Goal: Obtain resource: Obtain resource

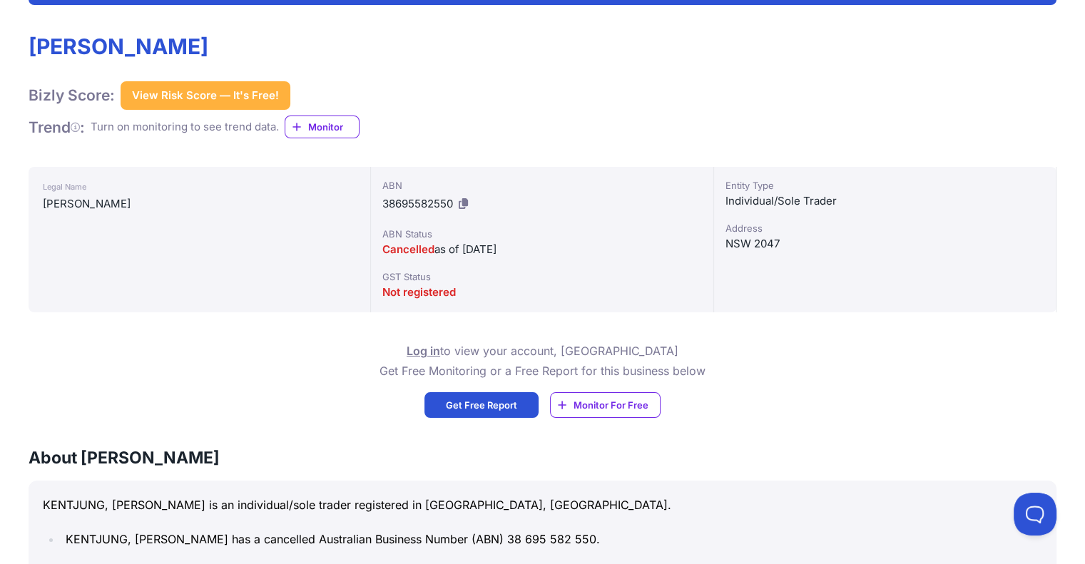
scroll to position [428, 0]
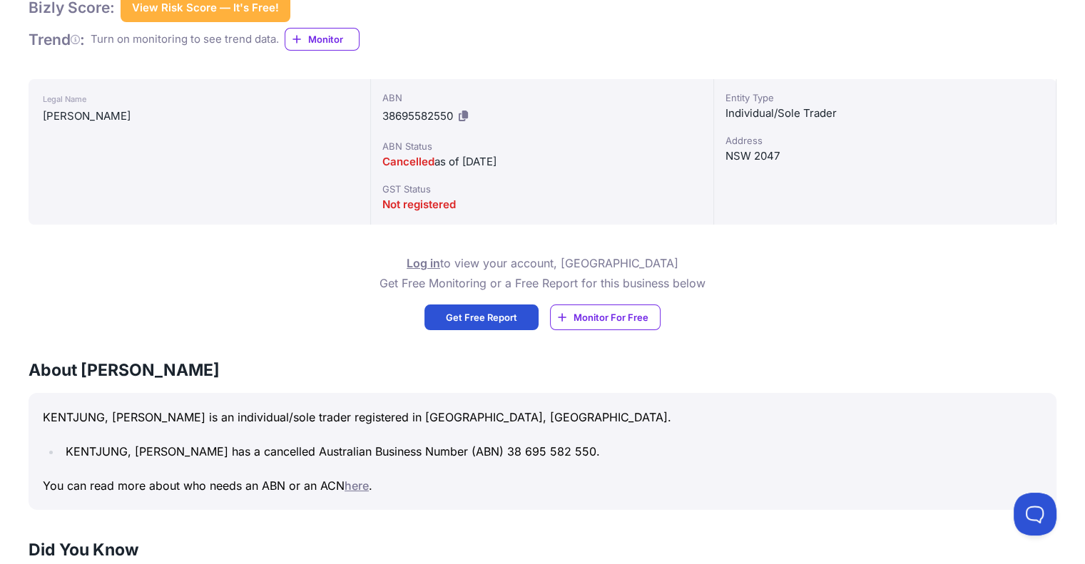
click at [507, 313] on span "Get Free Report" at bounding box center [481, 317] width 71 height 14
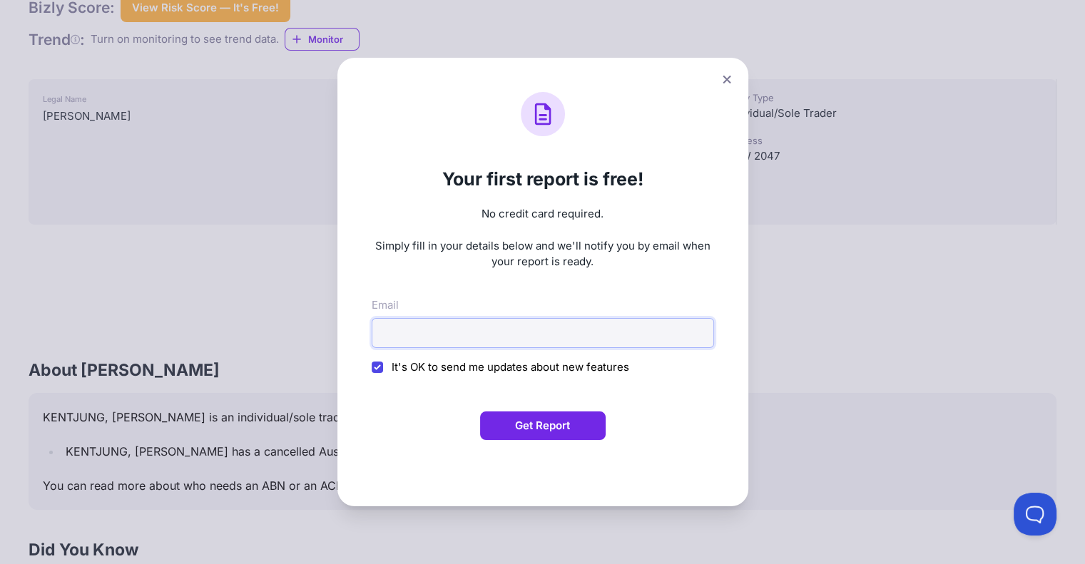
click at [431, 328] on input "Email" at bounding box center [543, 333] width 342 height 30
type input "rm.consultantadvisor@gmail.com"
click at [520, 425] on button "Get Report" at bounding box center [543, 426] width 126 height 29
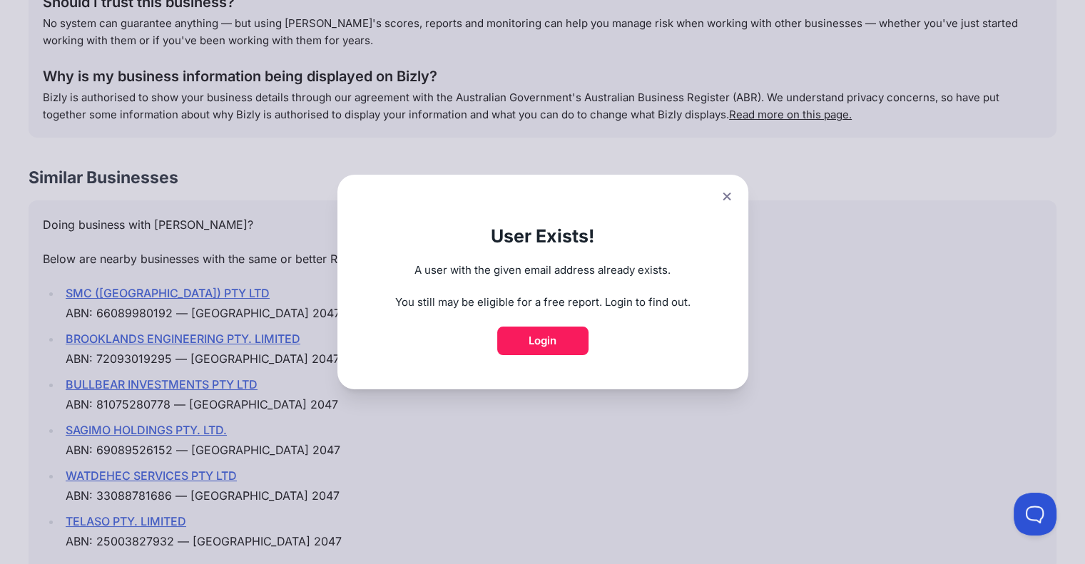
scroll to position [1784, 0]
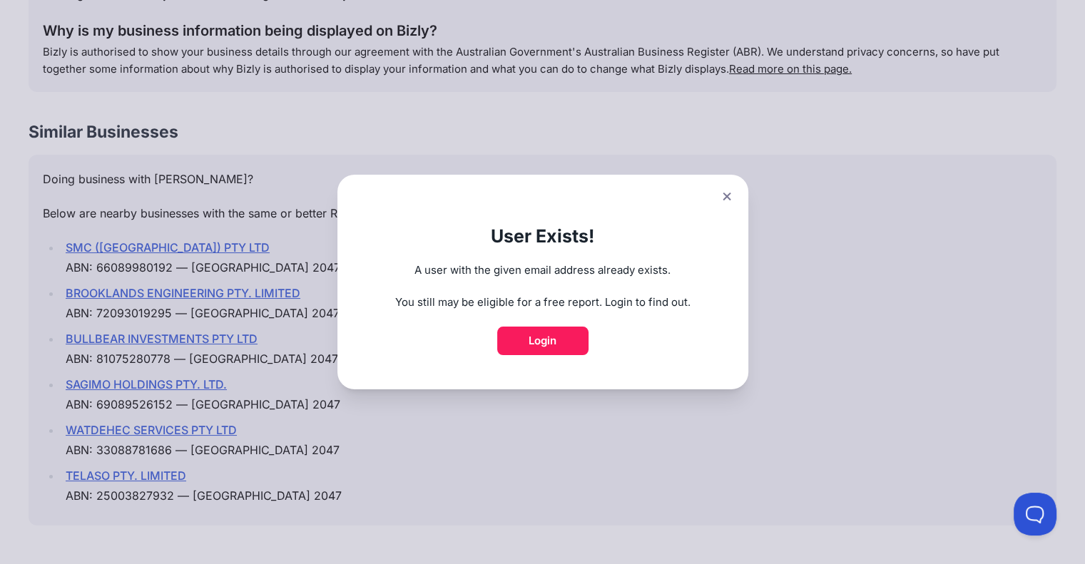
click at [729, 196] on button at bounding box center [727, 196] width 20 height 21
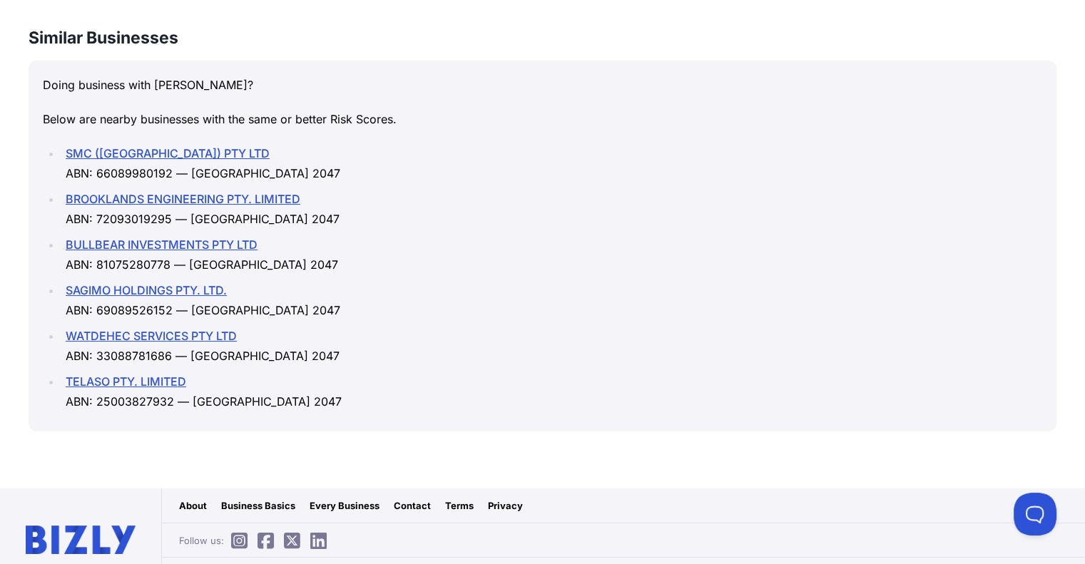
scroll to position [1904, 0]
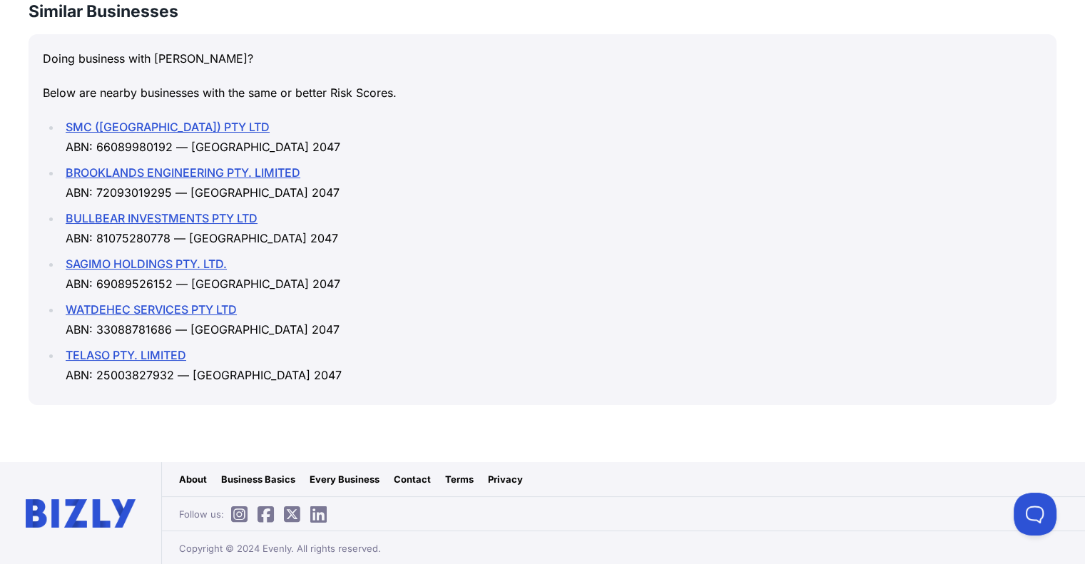
click at [133, 123] on link "SMC (NSW) PTY LTD" at bounding box center [168, 127] width 204 height 14
click at [180, 170] on link "BROOKLANDS ENGINEERING PTY. LIMITED" at bounding box center [183, 173] width 235 height 14
click at [114, 216] on link "BULLBEAR INVESTMENTS PTY LTD" at bounding box center [162, 218] width 192 height 14
click at [93, 261] on link "SAGIMO HOLDINGS PTY. LTD." at bounding box center [146, 264] width 161 height 14
click at [144, 310] on link "WATDEHEC SERVICES PTY LTD" at bounding box center [151, 310] width 171 height 14
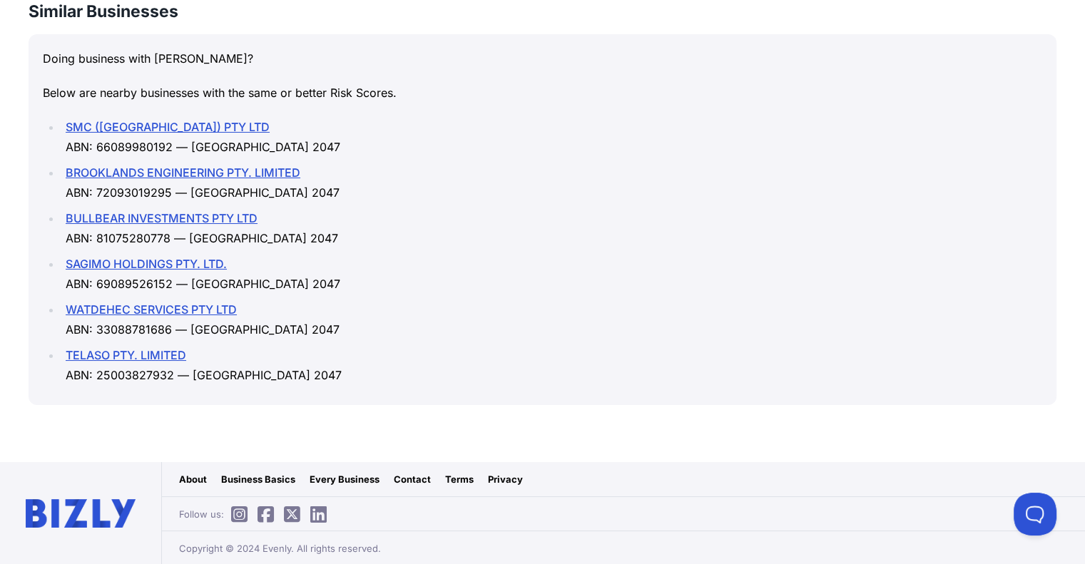
click at [146, 356] on link "TELASO PTY. LIMITED" at bounding box center [126, 355] width 121 height 14
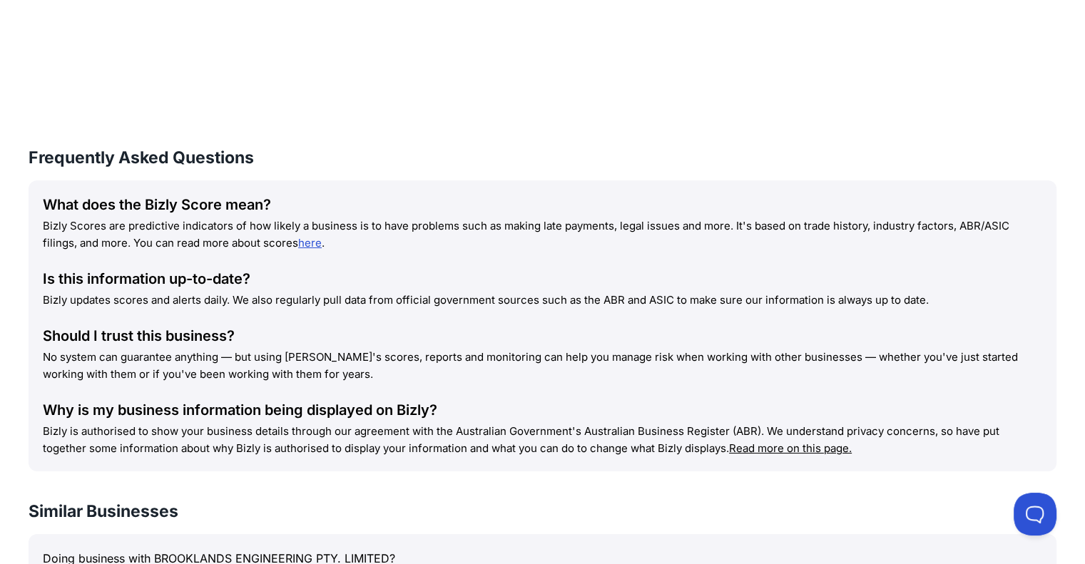
scroll to position [1498, 0]
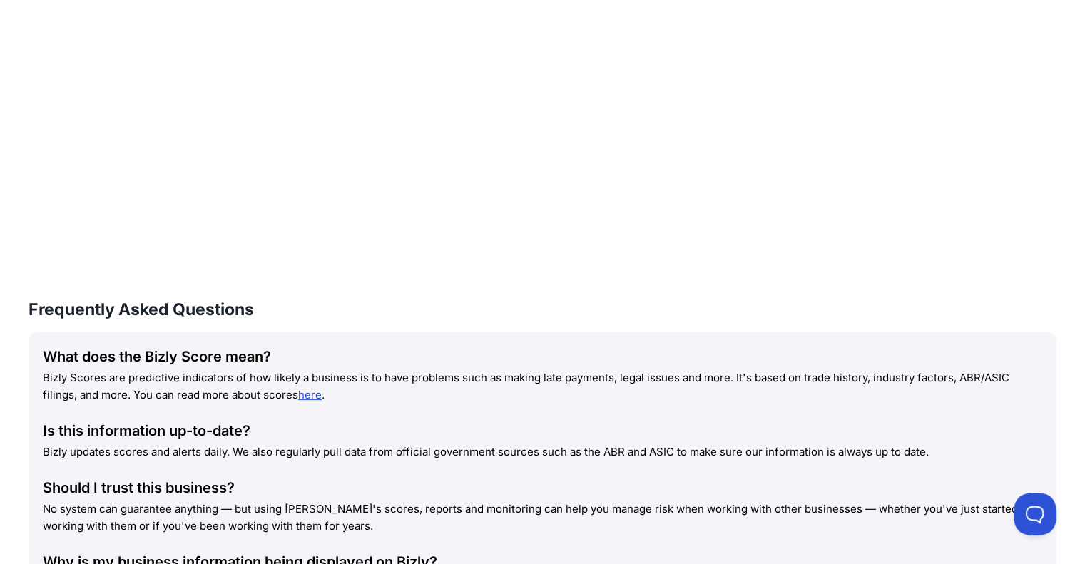
scroll to position [1498, 0]
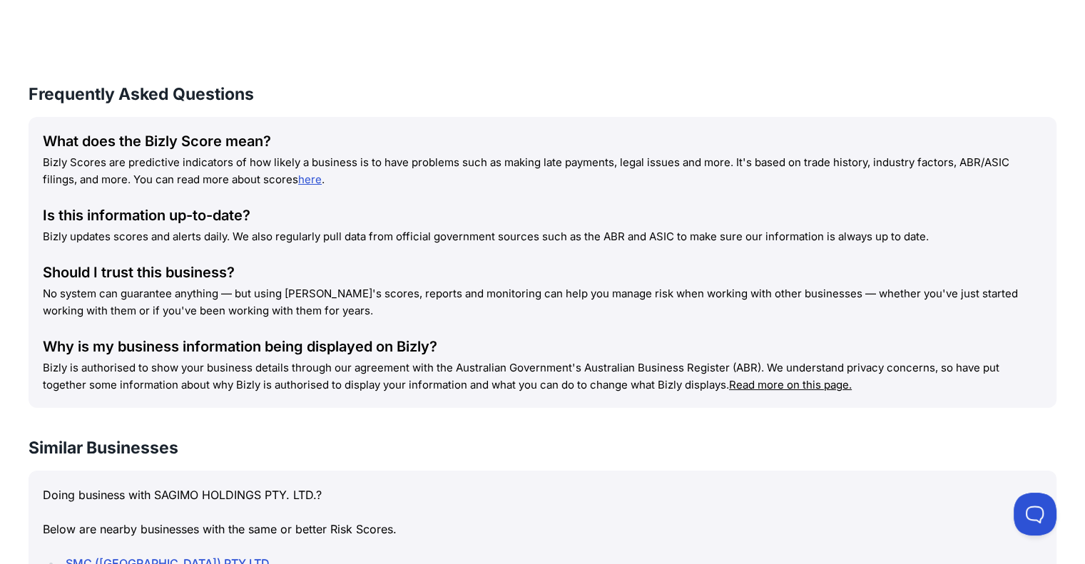
scroll to position [1284, 0]
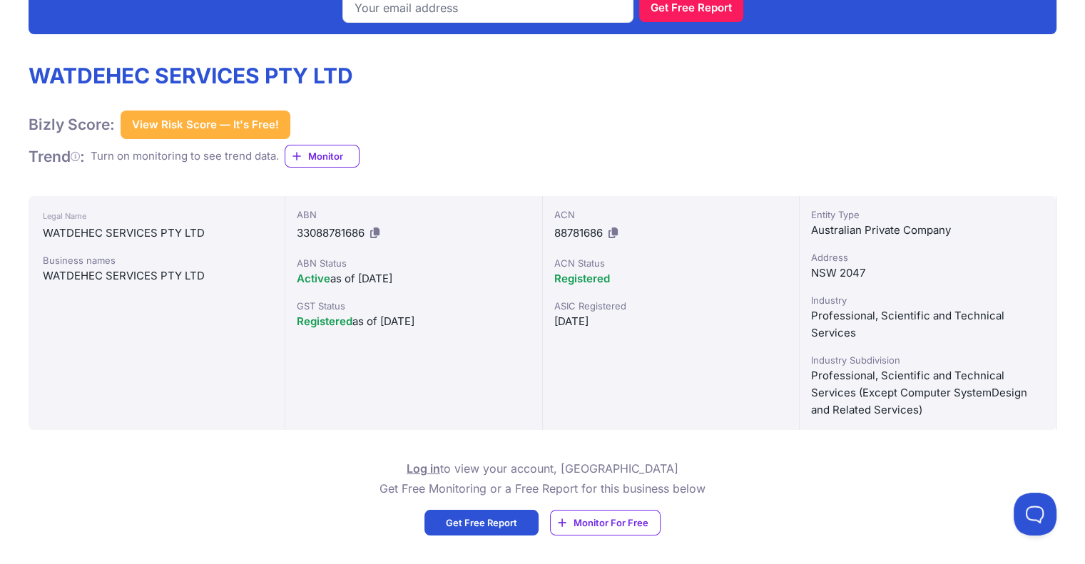
scroll to position [357, 0]
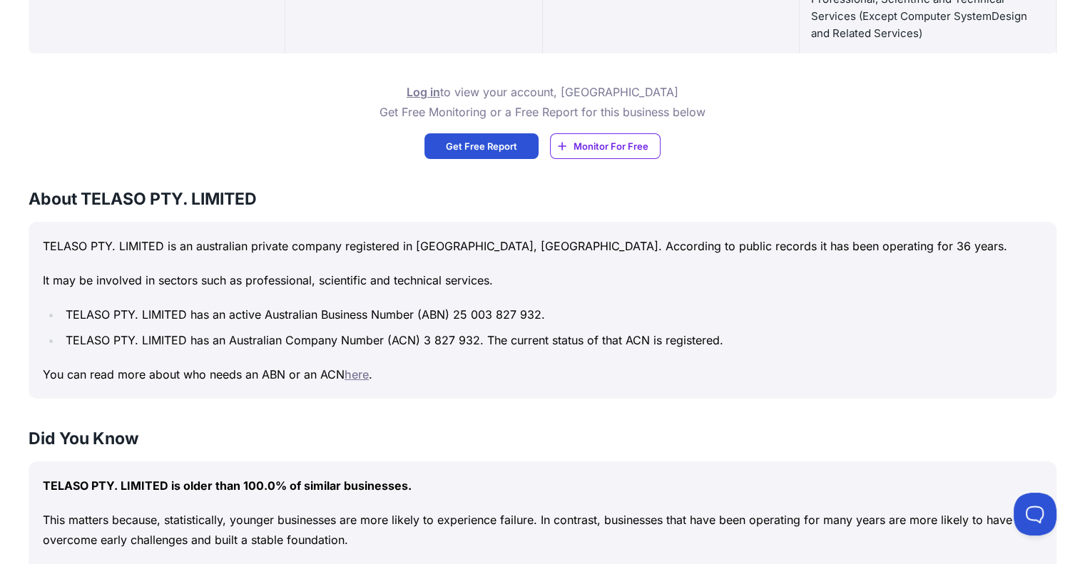
scroll to position [714, 0]
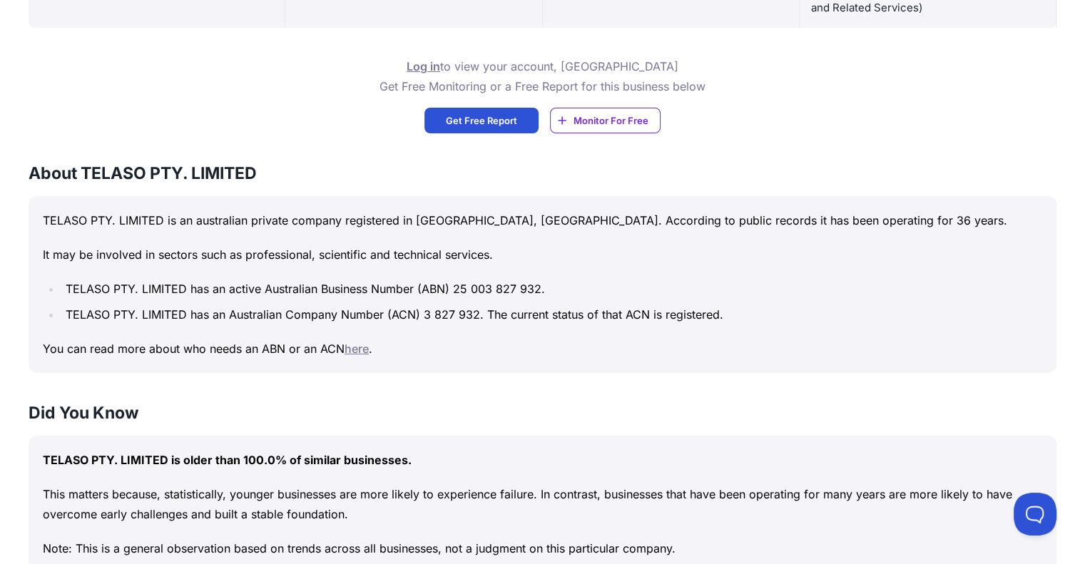
click at [360, 349] on link "here" at bounding box center [357, 349] width 24 height 14
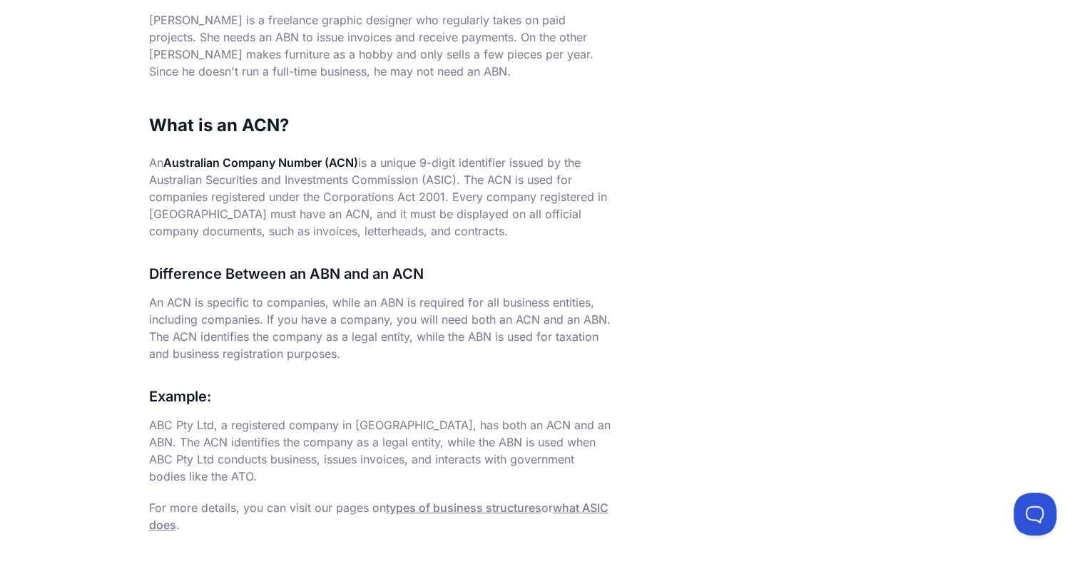
scroll to position [813, 0]
